Goal: Information Seeking & Learning: Learn about a topic

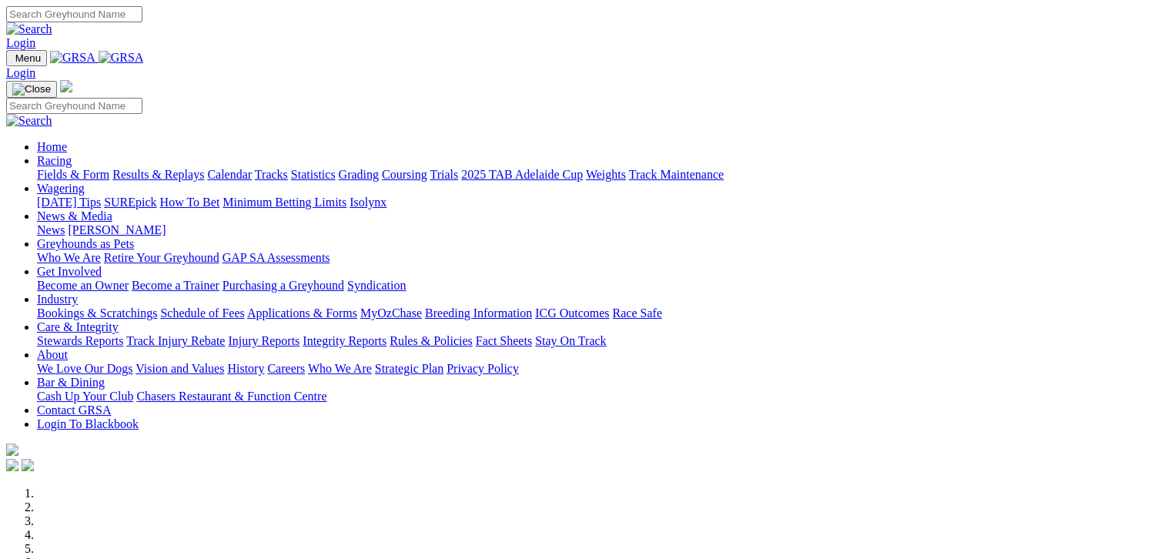
click at [51, 168] on link "Fields & Form" at bounding box center [73, 174] width 72 height 13
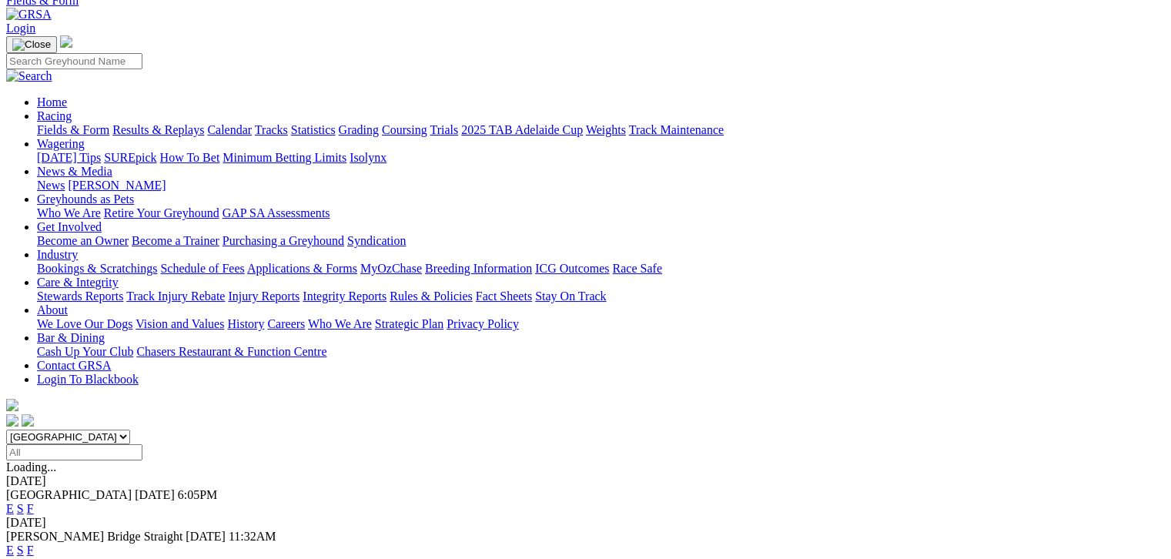
scroll to position [77, 0]
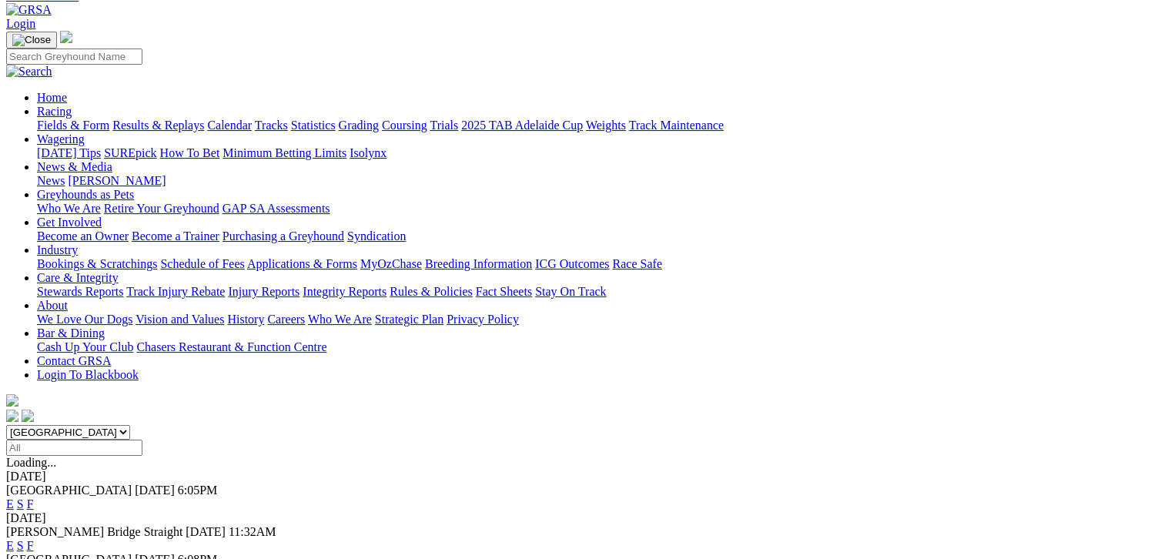
click at [34, 539] on link "F" at bounding box center [30, 545] width 7 height 13
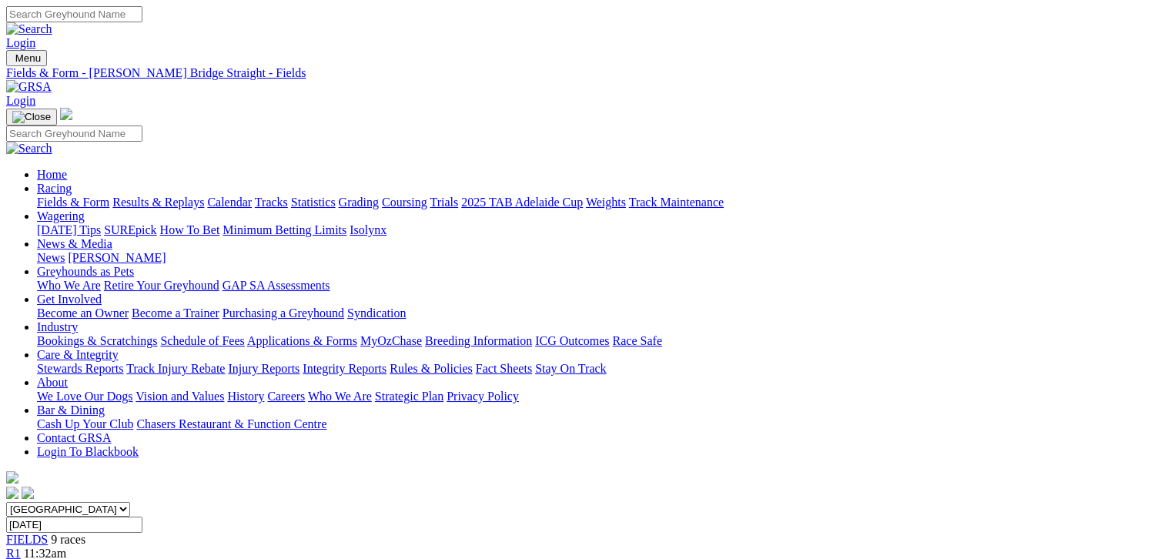
click at [60, 196] on link "Fields & Form" at bounding box center [73, 202] width 72 height 13
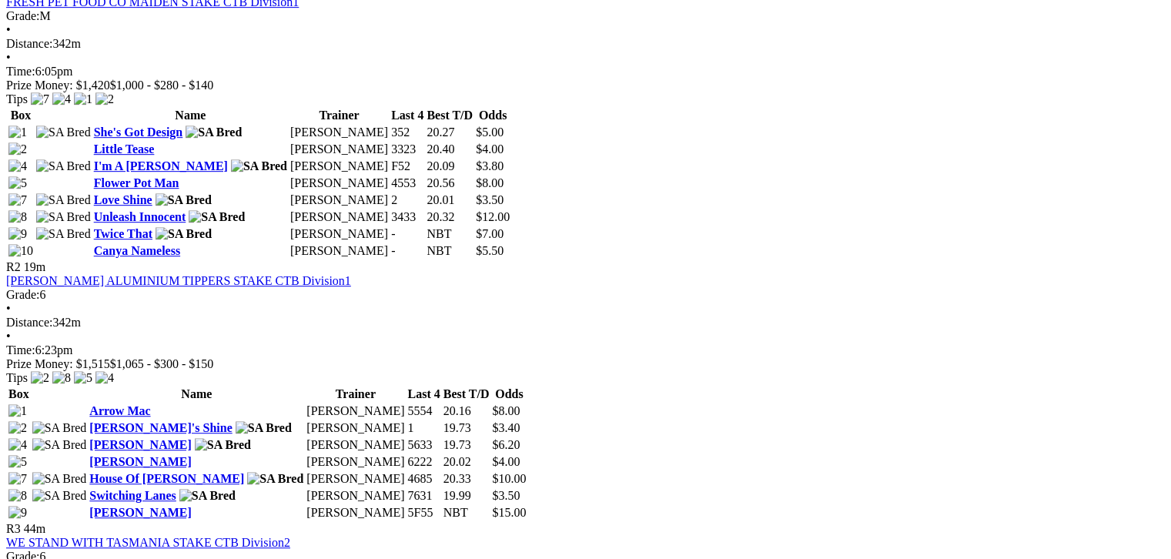
scroll to position [577, 0]
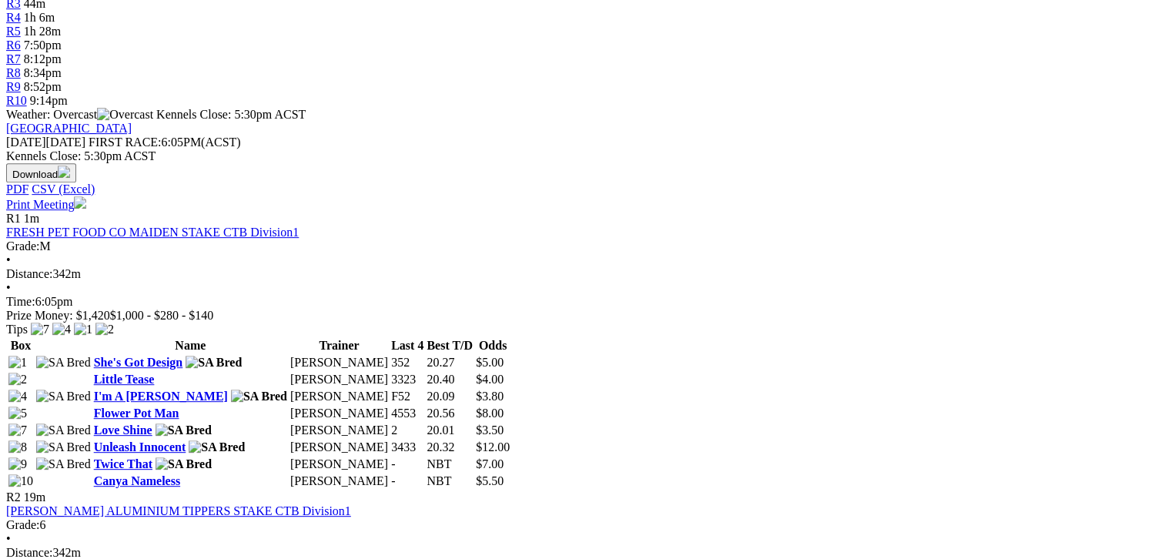
click at [180, 474] on link "Canya Nameless" at bounding box center [137, 480] width 86 height 13
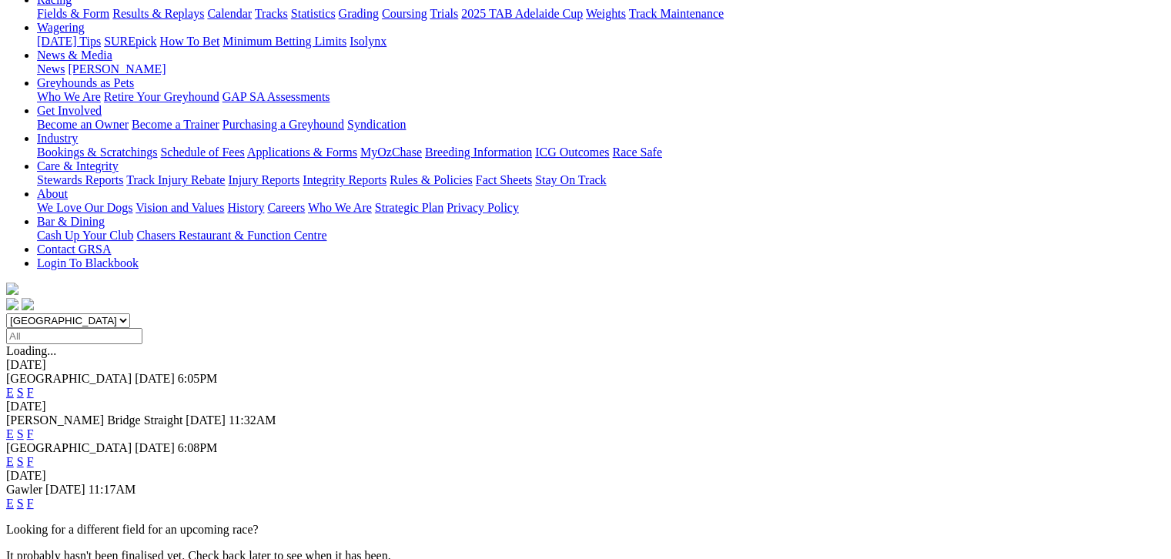
scroll to position [192, 0]
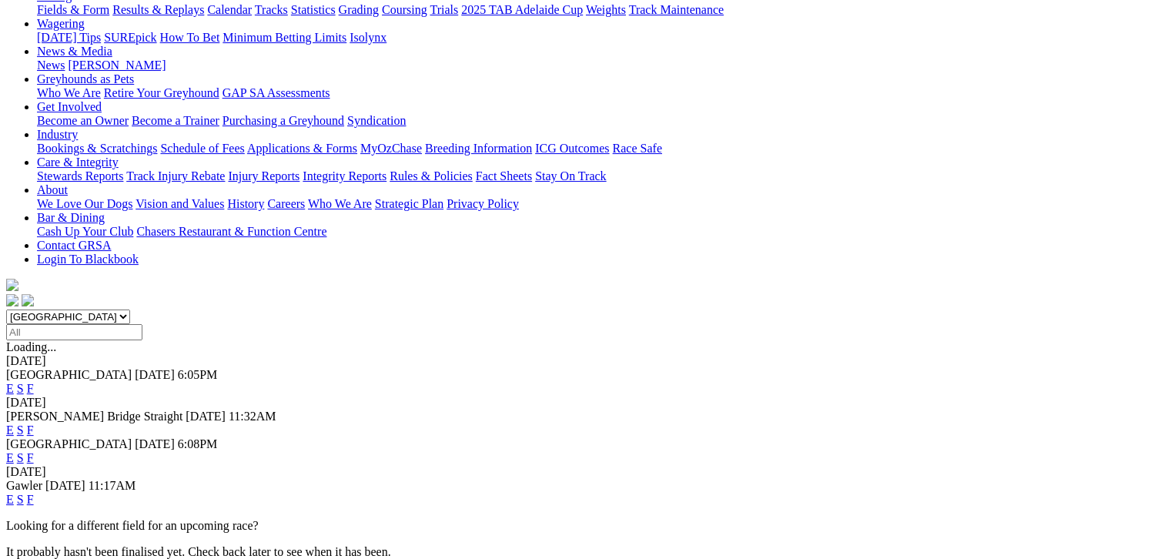
click at [34, 493] on link "F" at bounding box center [30, 499] width 7 height 13
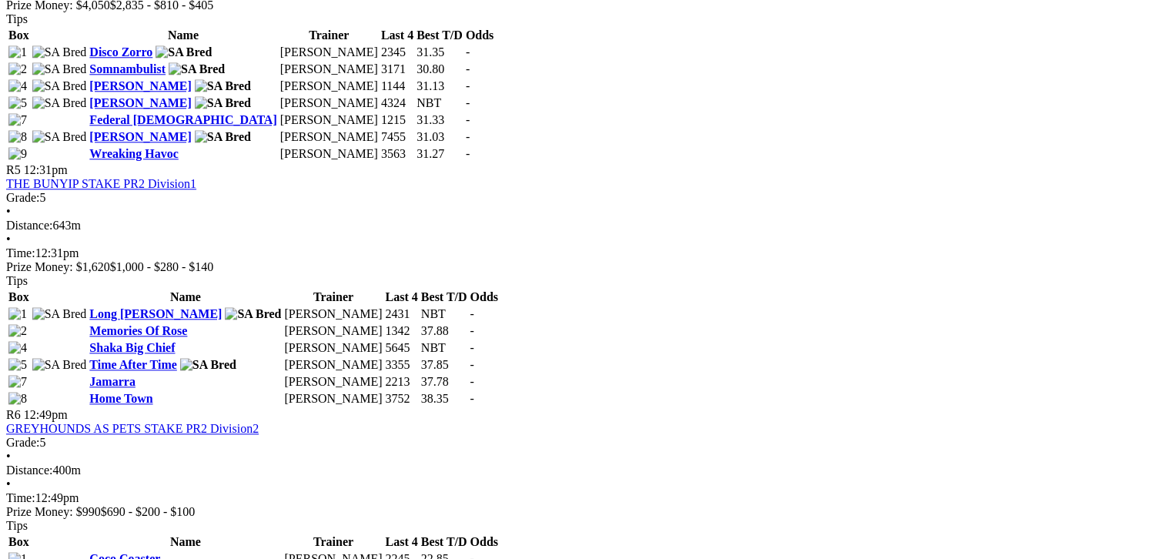
scroll to position [1598, 0]
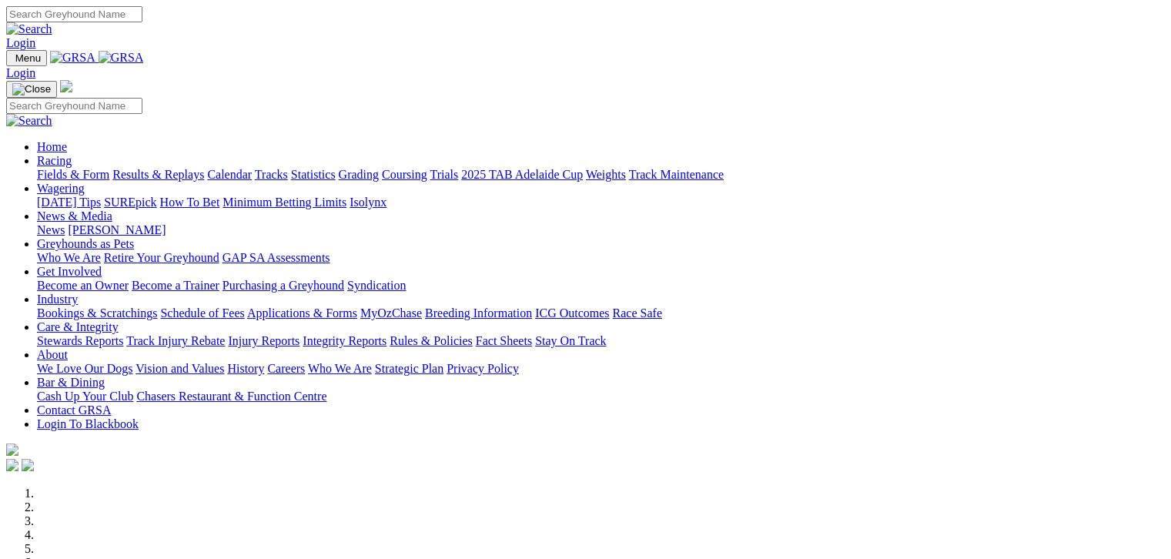
click at [69, 168] on link "Fields & Form" at bounding box center [73, 174] width 72 height 13
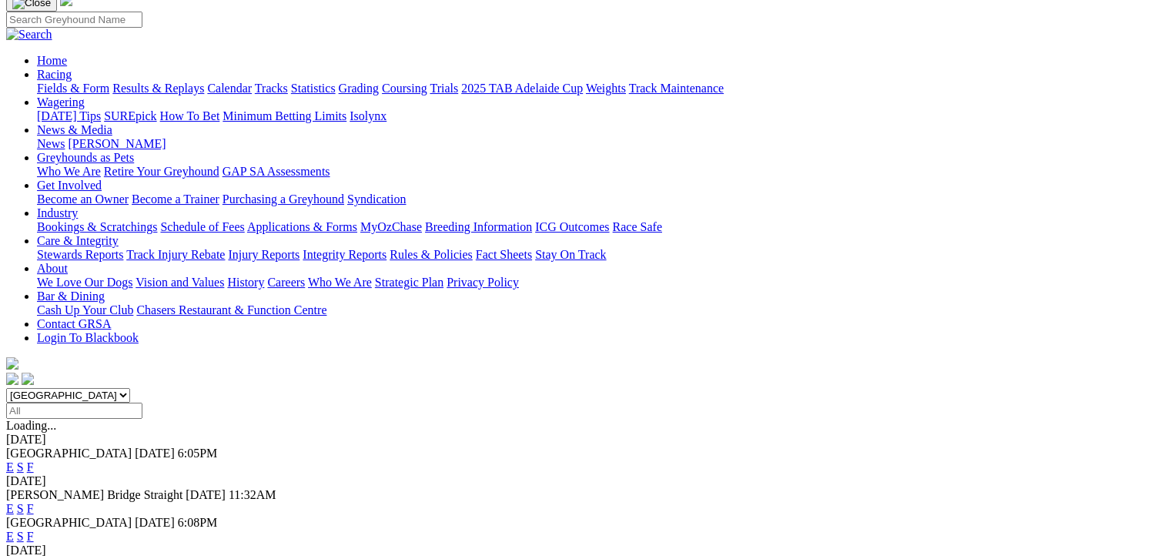
scroll to position [115, 0]
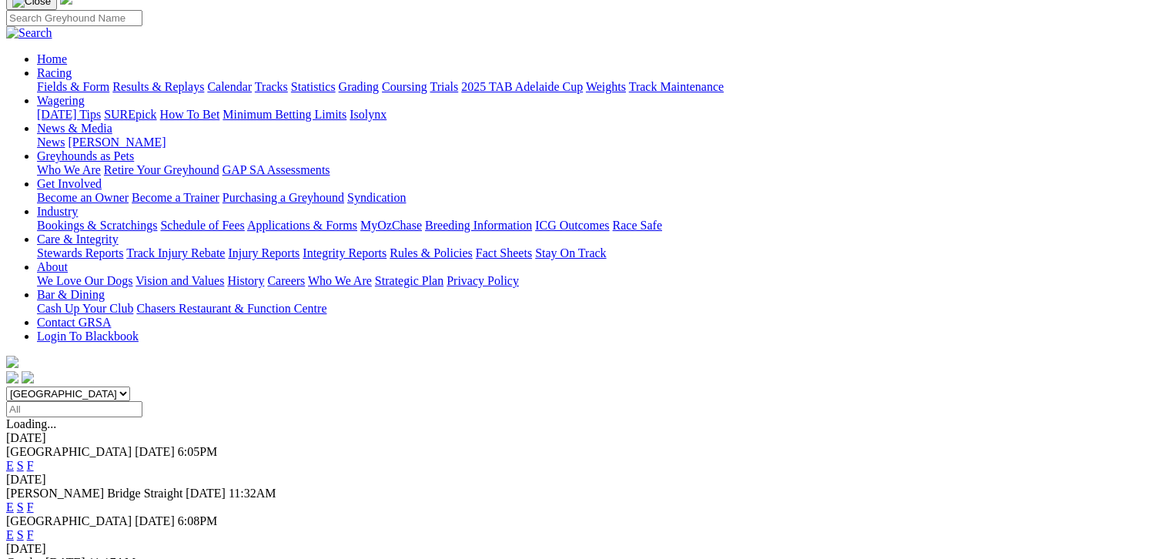
click at [34, 459] on link "F" at bounding box center [30, 465] width 7 height 13
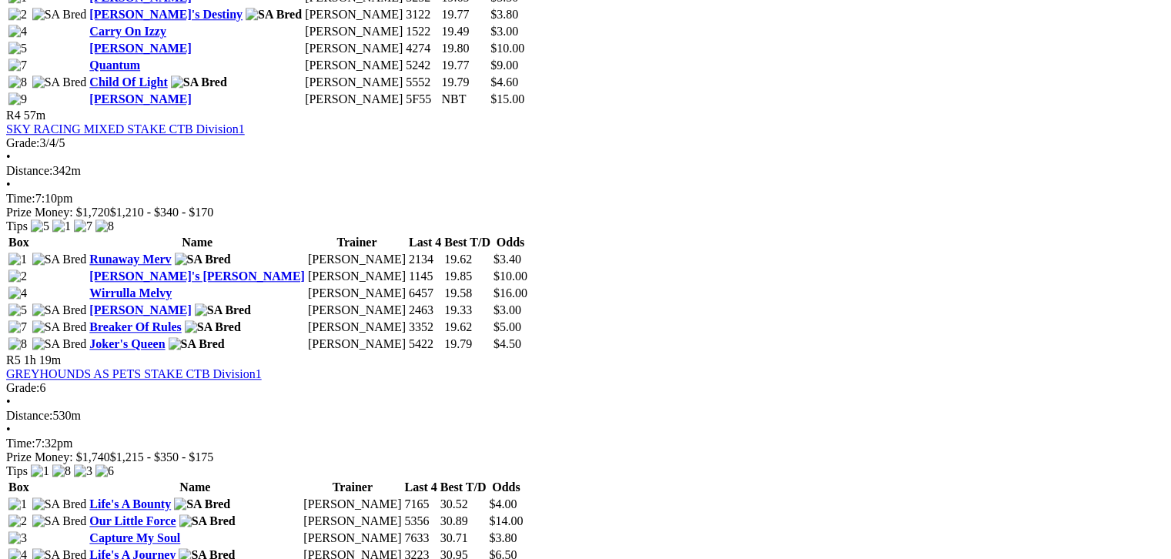
scroll to position [1481, 0]
